Goal: Use online tool/utility: Utilize a website feature to perform a specific function

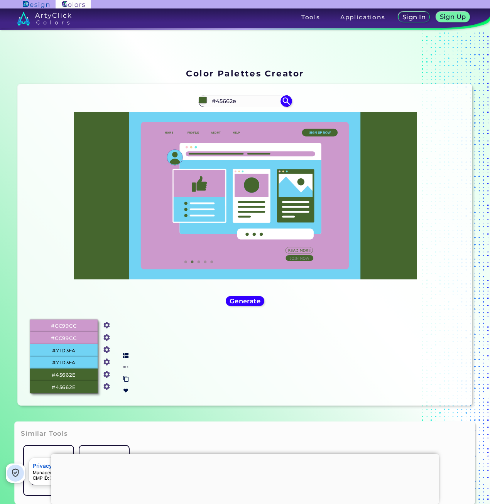
scroll to position [180, 0]
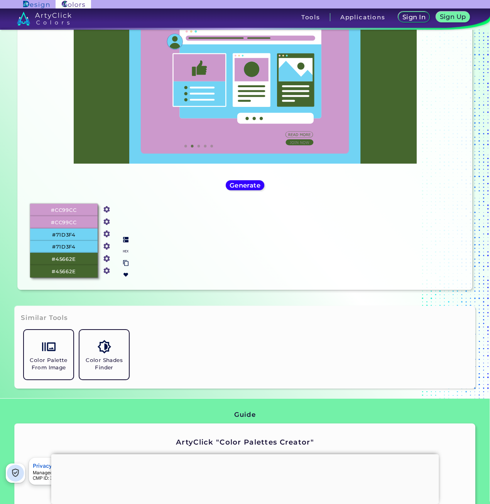
click at [107, 209] on input "#cc99cc" at bounding box center [105, 209] width 10 height 10
click at [71, 206] on p "#CC99CC" at bounding box center [63, 210] width 25 height 8
click at [84, 207] on div "#CC99CC" at bounding box center [63, 210] width 67 height 12
click at [107, 210] on input "#cc99cc" at bounding box center [105, 209] width 10 height 10
type input "#2a5d9e"
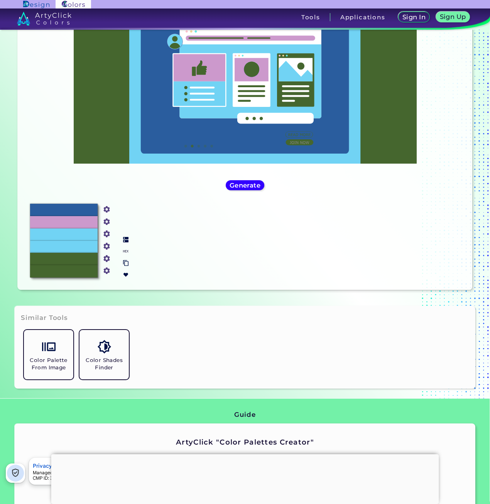
click at [106, 265] on input "#45662e" at bounding box center [105, 270] width 10 height 10
type input "#2a9e92"
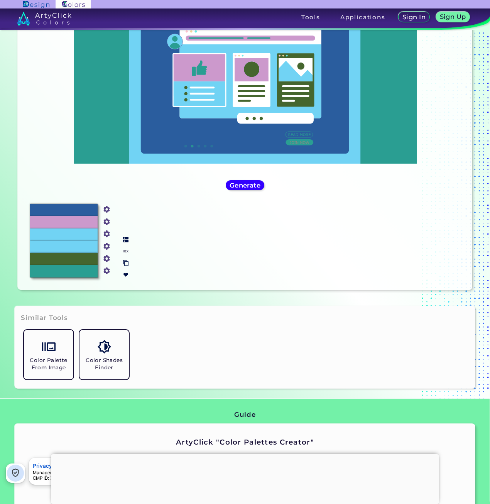
click at [103, 257] on input "#45662e" at bounding box center [105, 258] width 10 height 10
type input "#2a9e92"
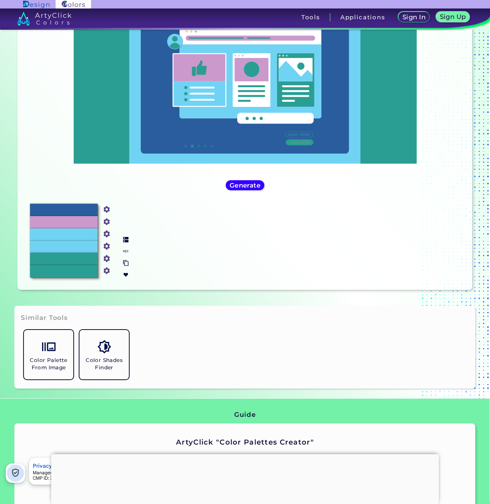
click at [106, 241] on input "#71d3f4" at bounding box center [105, 246] width 10 height 10
type input "#2a9e92"
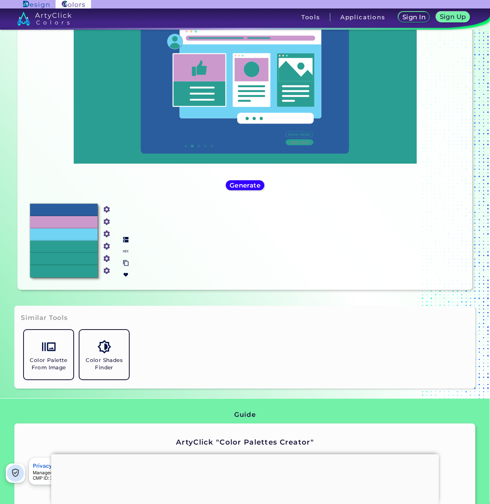
click at [106, 231] on input "#71d3f4" at bounding box center [105, 233] width 10 height 10
type input "#2a5d9e"
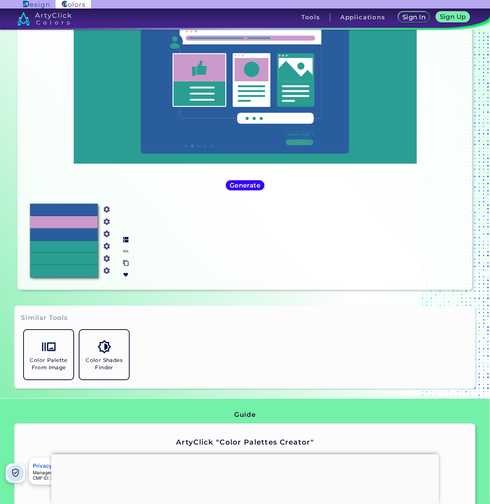
click at [103, 221] on input "#cc99cc" at bounding box center [105, 221] width 10 height 10
type input "#2a5d9e"
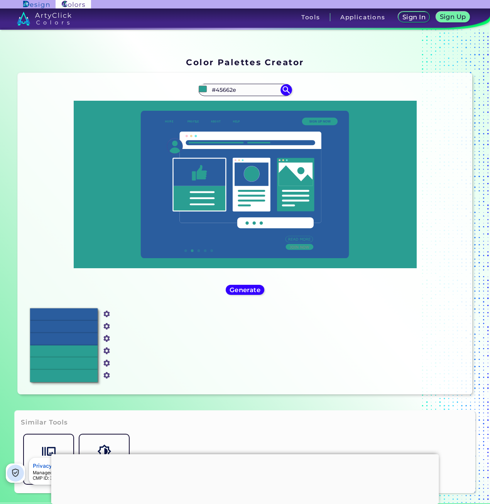
scroll to position [64, 0]
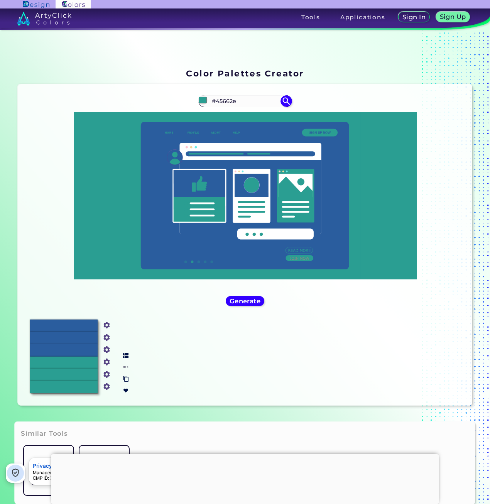
click at [106, 381] on input "#2a9e92" at bounding box center [105, 386] width 10 height 10
type input "#60c3b9"
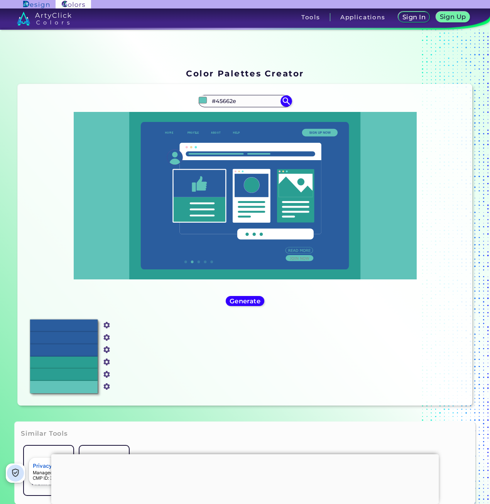
click at [202, 361] on div "#2A5D9E #2a5d9e #2A5D9E #2a5d9e #2A5D9E #2a5d9e #2A9E92 #2a9e92 #2A9E92 #2a9e92…" at bounding box center [245, 356] width 442 height 86
click at [107, 368] on input "#2a9e92" at bounding box center [105, 373] width 10 height 10
type input "#60c3b9"
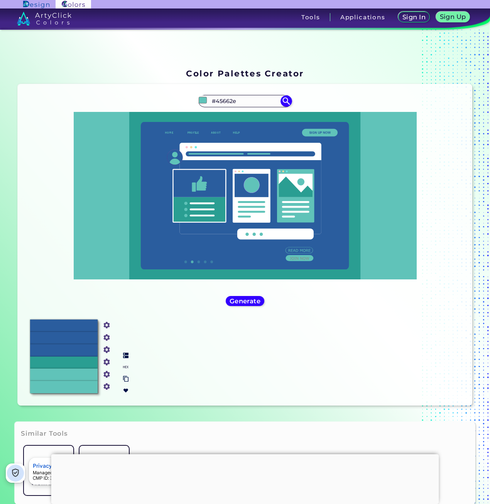
click at [106, 360] on input "#2a9e92" at bounding box center [105, 361] width 10 height 10
type input "#60c3b9"
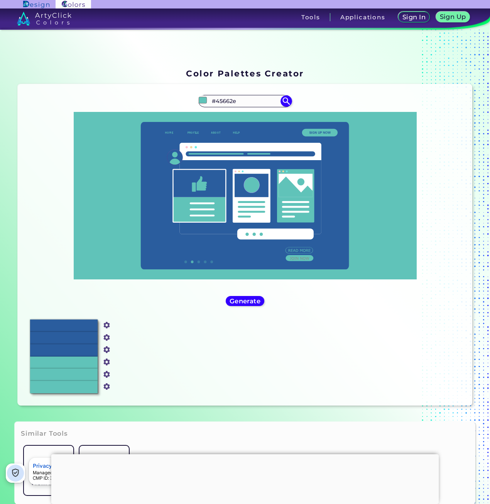
click at [187, 334] on div "#2A5D9E #2a5d9e #2A5D9E #2a5d9e #2A5D9E #2a5d9e #60C3B9 #60c3b9 #60C3B9 #60c3b9…" at bounding box center [245, 356] width 442 height 86
click at [106, 327] on input "#2a5d9e" at bounding box center [105, 324] width 10 height 10
type input "#c80f10"
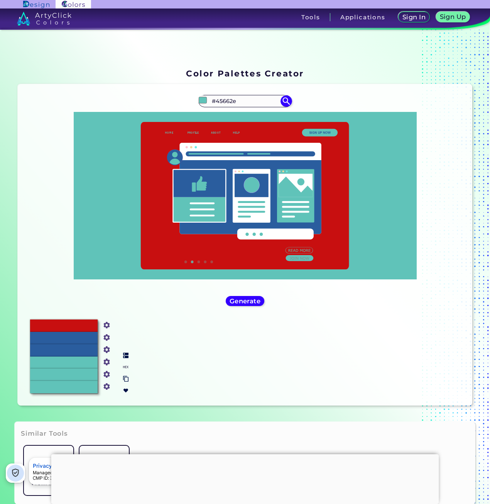
click at [128, 358] on div at bounding box center [126, 373] width 12 height 47
click at [127, 364] on img at bounding box center [125, 366] width 5 height 5
